Goal: Check status: Check status

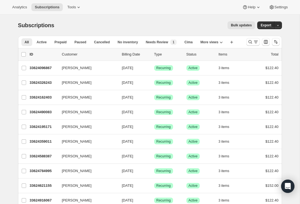
click at [255, 43] on icon "Search and filter results" at bounding box center [256, 42] width 6 height 6
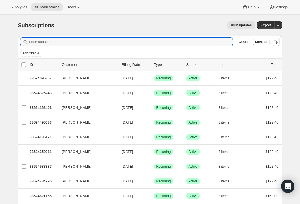
click at [92, 41] on input "Filter subscribers" at bounding box center [131, 42] width 204 height 8
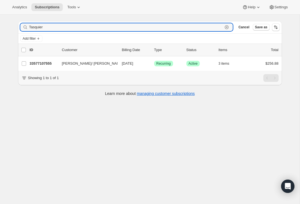
scroll to position [15, 0]
type input "Tasquier"
click at [45, 64] on p "33577107555" at bounding box center [44, 64] width 28 height 6
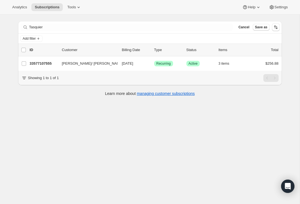
click at [47, 64] on p "33577107555" at bounding box center [44, 64] width 28 height 6
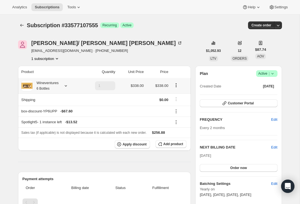
click at [65, 86] on icon at bounding box center [66, 86] width 6 height 6
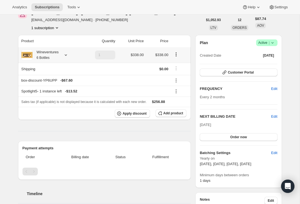
scroll to position [32, 0]
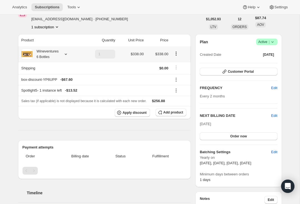
click at [247, 136] on span "Order now" at bounding box center [239, 136] width 17 height 4
click at [251, 137] on span "Click to confirm" at bounding box center [238, 136] width 25 height 4
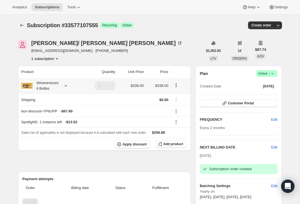
scroll to position [0, 0]
click at [50, 60] on button "1 subscription" at bounding box center [45, 59] width 28 height 6
click at [36, 67] on span "33577107555 Info Current" at bounding box center [43, 69] width 39 height 4
click at [145, 53] on div "[PERSON_NAME]/ [PERSON_NAME] [EMAIL_ADDRESS][DOMAIN_NAME] · [PHONE_NUMBER] 1 su…" at bounding box center [110, 50] width 185 height 21
click at [70, 51] on span "[EMAIL_ADDRESS][DOMAIN_NAME] · [PHONE_NUMBER]" at bounding box center [106, 51] width 151 height 6
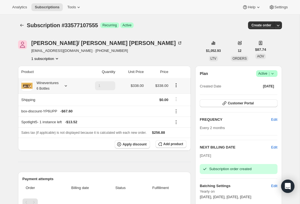
click at [88, 55] on div "[PERSON_NAME]/ [PERSON_NAME] [EMAIL_ADDRESS][DOMAIN_NAME] · [PHONE_NUMBER] 1 su…" at bounding box center [106, 50] width 151 height 21
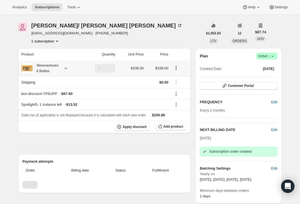
scroll to position [14, 0]
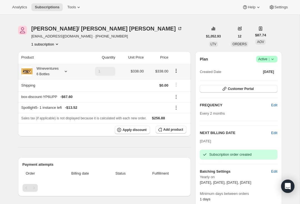
click at [76, 8] on icon at bounding box center [79, 7] width 6 height 6
click at [122, 35] on div "[PERSON_NAME]/ [PERSON_NAME] [EMAIL_ADDRESS][DOMAIN_NAME] · [PHONE_NUMBER] 1 su…" at bounding box center [110, 36] width 185 height 21
click at [249, 89] on span "Customer Portal" at bounding box center [241, 89] width 26 height 4
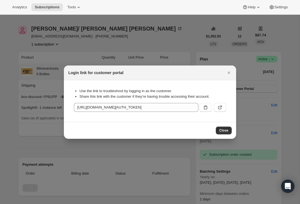
click at [229, 74] on icon "Close" at bounding box center [229, 73] width 6 height 6
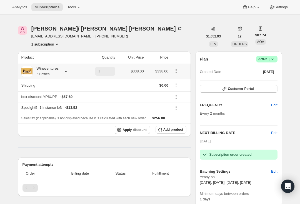
click at [59, 28] on div "[PERSON_NAME]/ [PERSON_NAME]" at bounding box center [106, 29] width 151 height 6
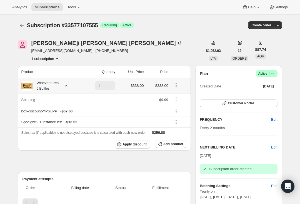
scroll to position [0, 0]
